Goal: Transaction & Acquisition: Purchase product/service

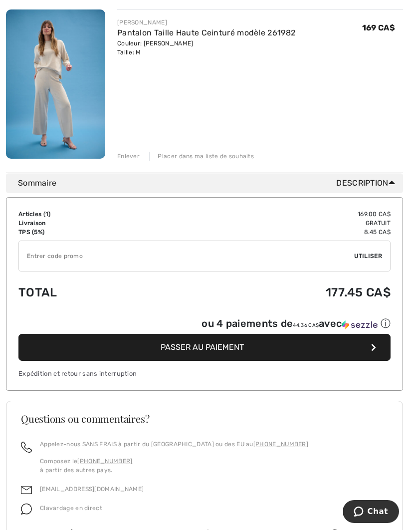
scroll to position [205, 0]
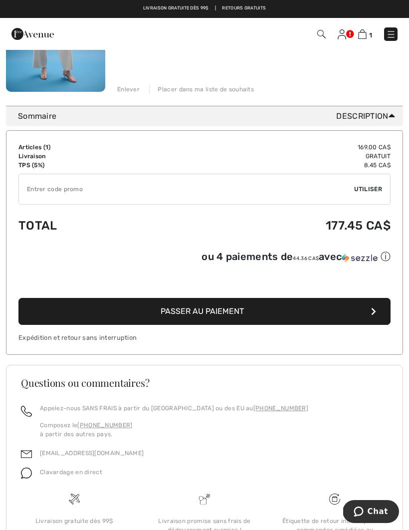
click at [241, 313] on span "Passer au paiement" at bounding box center [202, 310] width 83 height 9
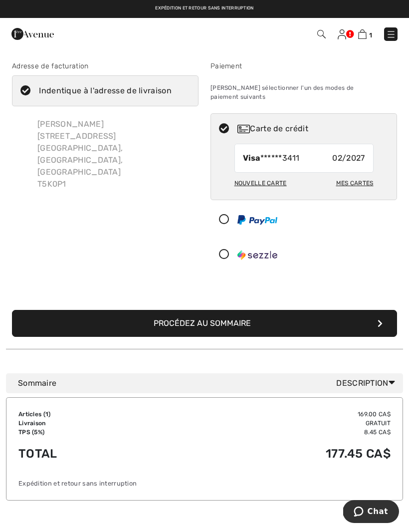
click at [222, 317] on button "Procédez au sommaire" at bounding box center [204, 323] width 385 height 27
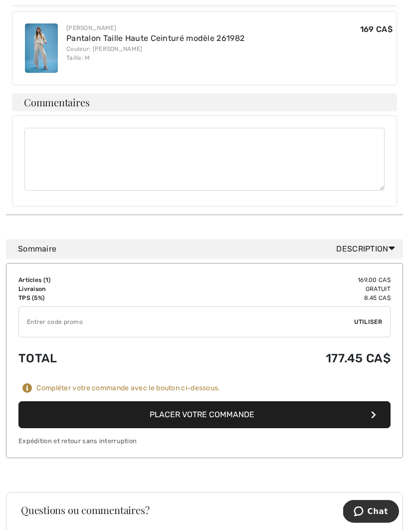
scroll to position [506, 0]
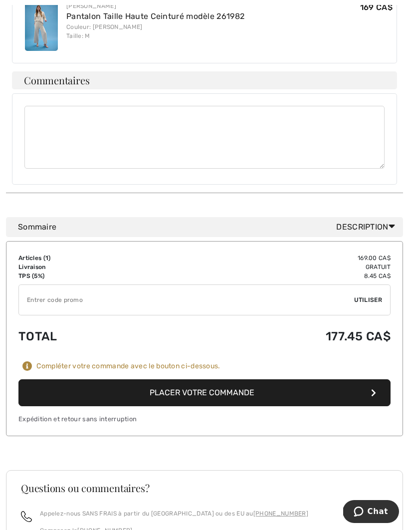
click at [338, 379] on button "Placer votre commande" at bounding box center [204, 392] width 372 height 27
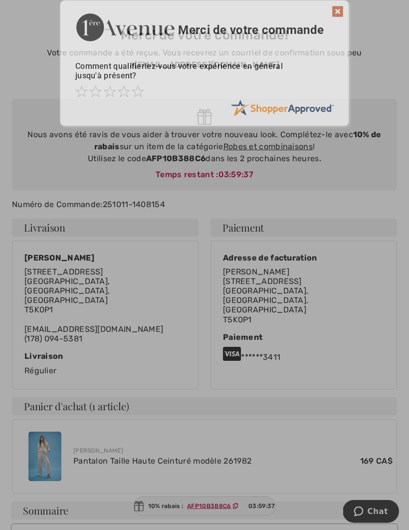
scroll to position [35, 0]
